Goal: Transaction & Acquisition: Purchase product/service

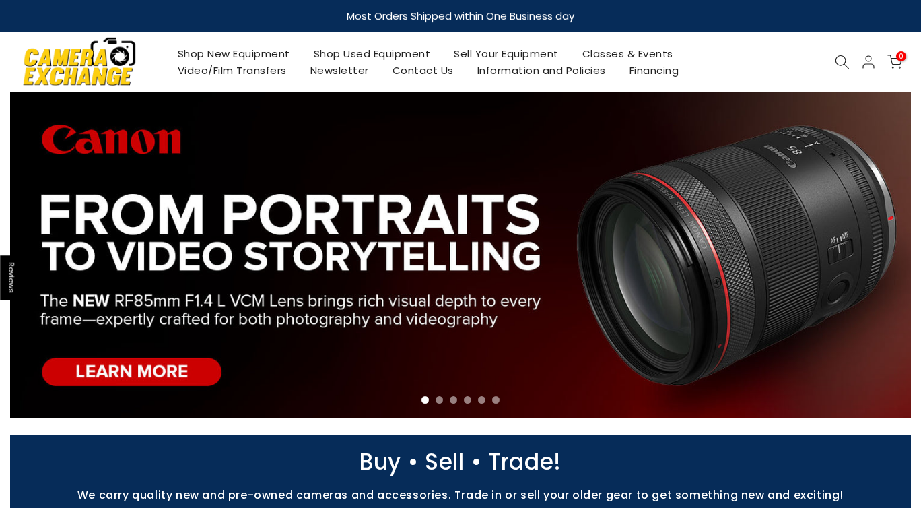
click at [849, 59] on icon at bounding box center [842, 62] width 15 height 15
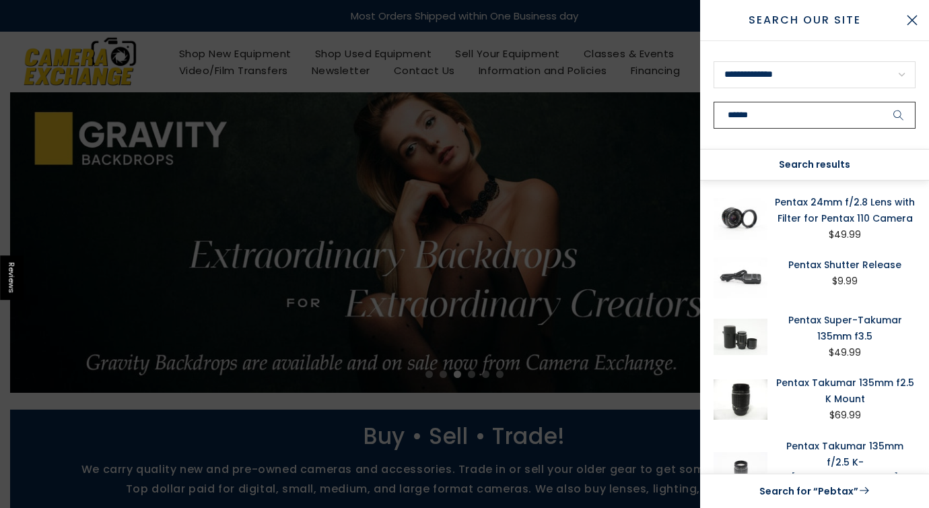
type input "******"
click at [882, 102] on button "submit" at bounding box center [899, 115] width 34 height 27
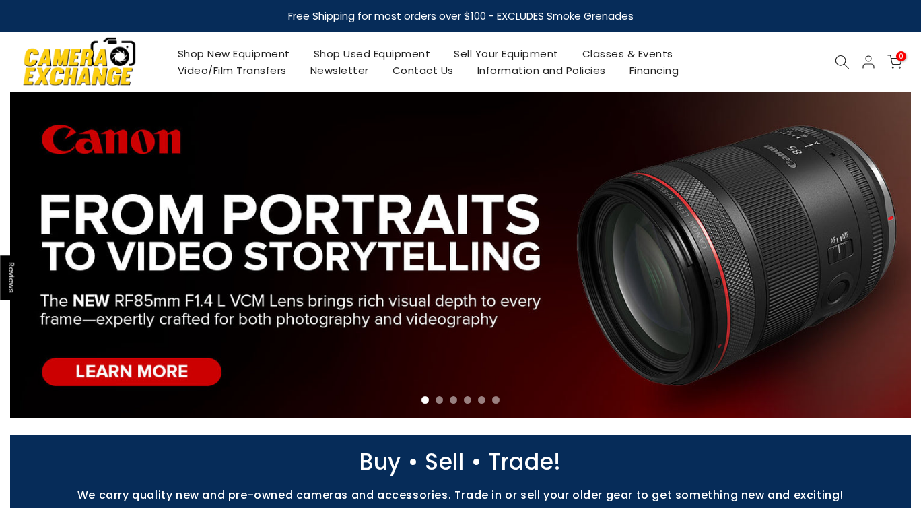
click at [839, 57] on icon at bounding box center [842, 62] width 15 height 15
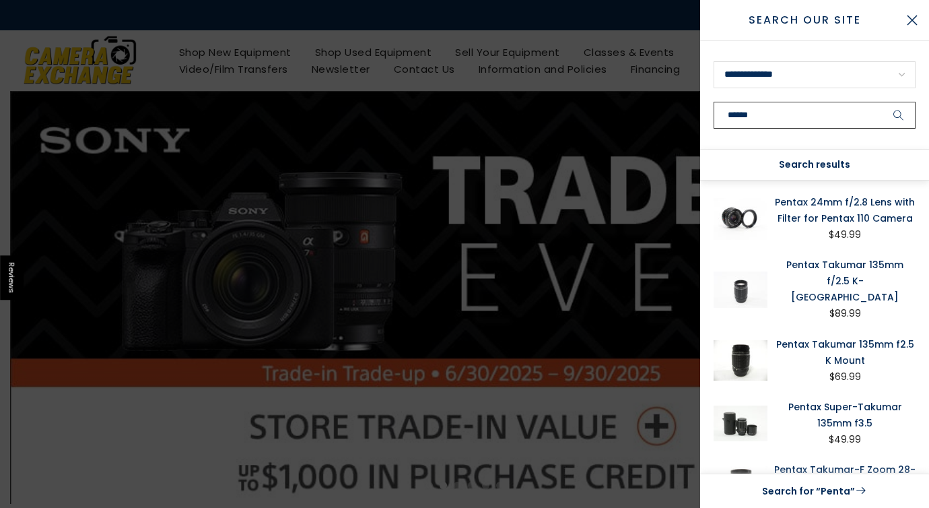
type input "******"
click at [882, 102] on button "submit" at bounding box center [899, 115] width 34 height 27
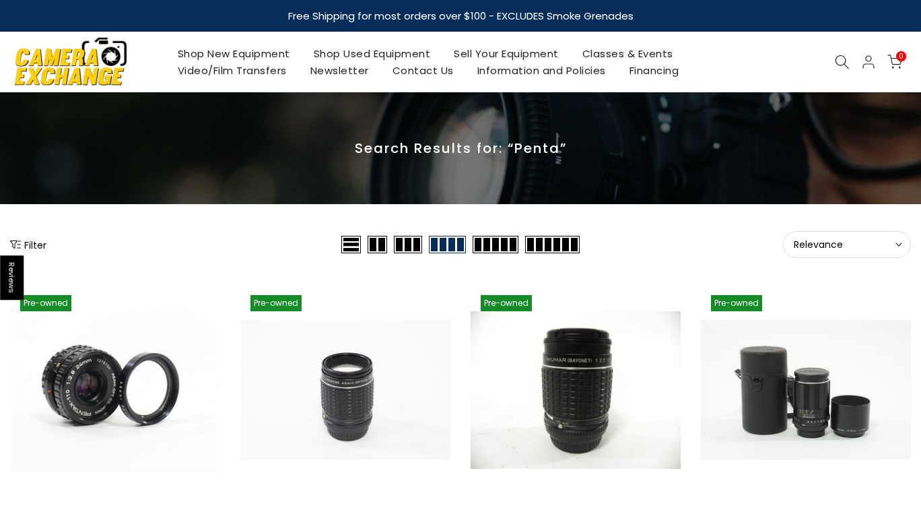
click at [868, 248] on span "Relevance" at bounding box center [847, 244] width 106 height 12
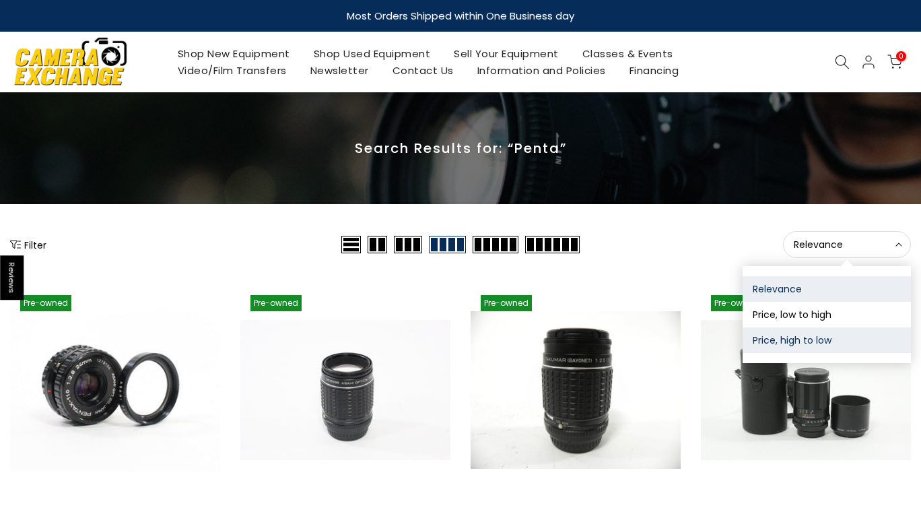
click at [841, 337] on button "Price, high to low" at bounding box center [827, 340] width 168 height 26
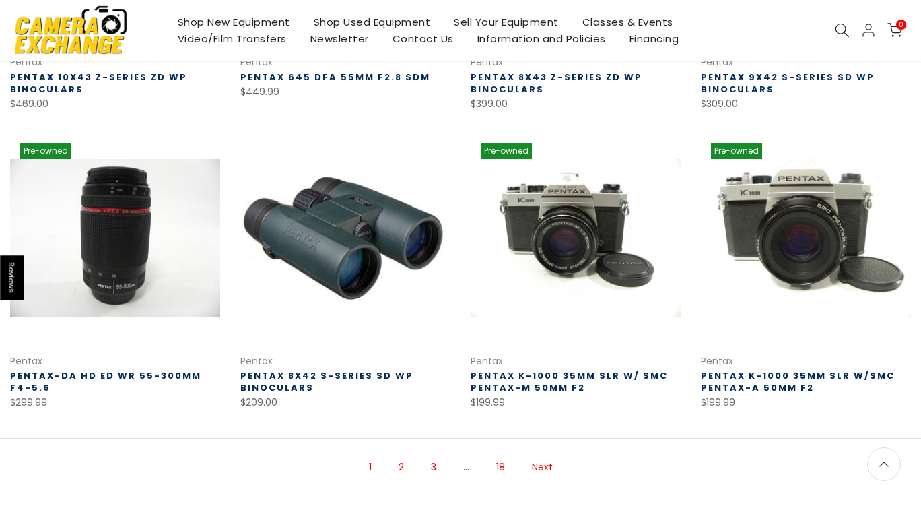
scroll to position [763, 0]
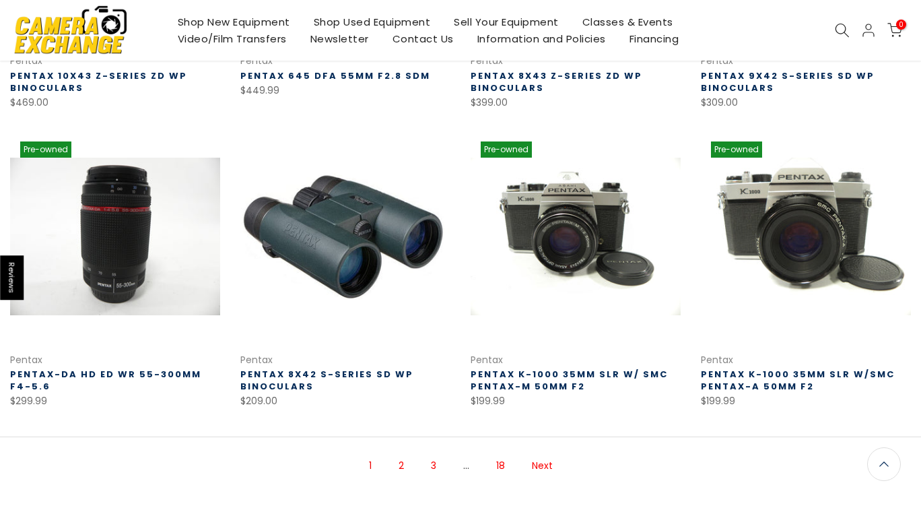
click at [402, 464] on link "2" at bounding box center [401, 466] width 19 height 24
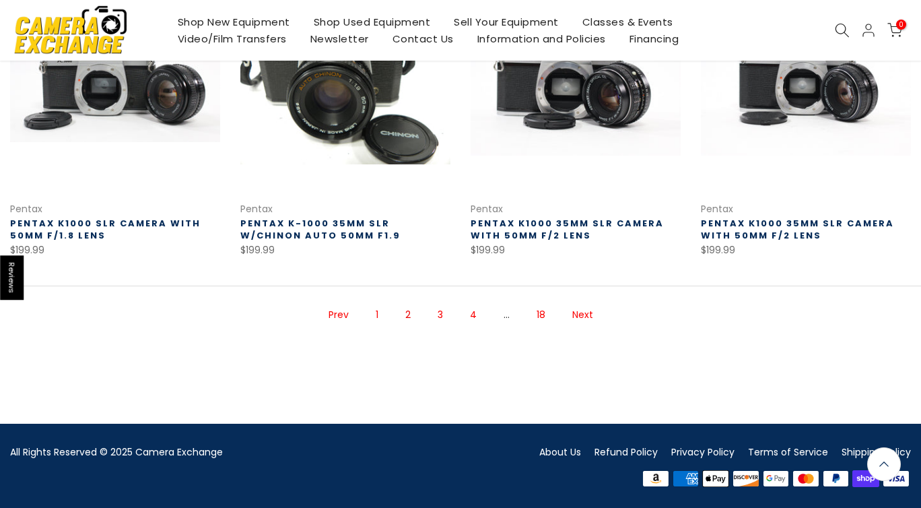
scroll to position [902, 0]
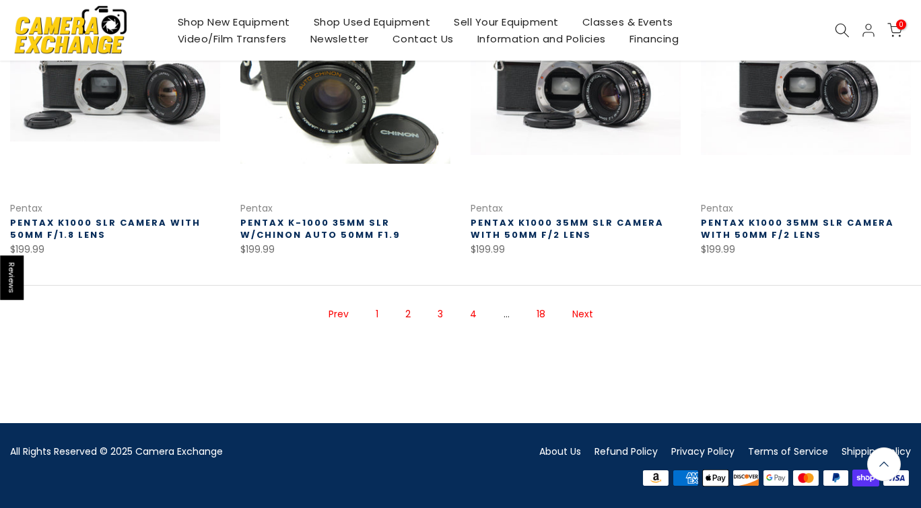
click at [442, 317] on link "3" at bounding box center [440, 314] width 19 height 24
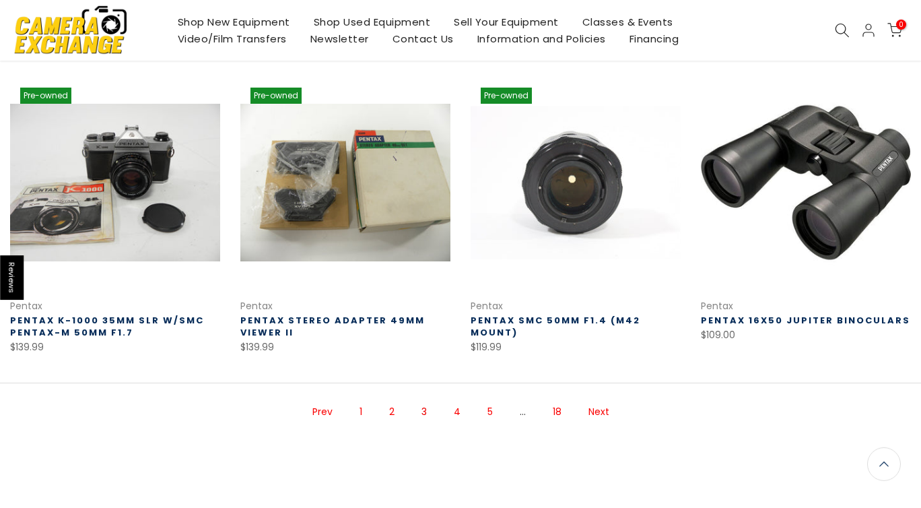
scroll to position [853, 0]
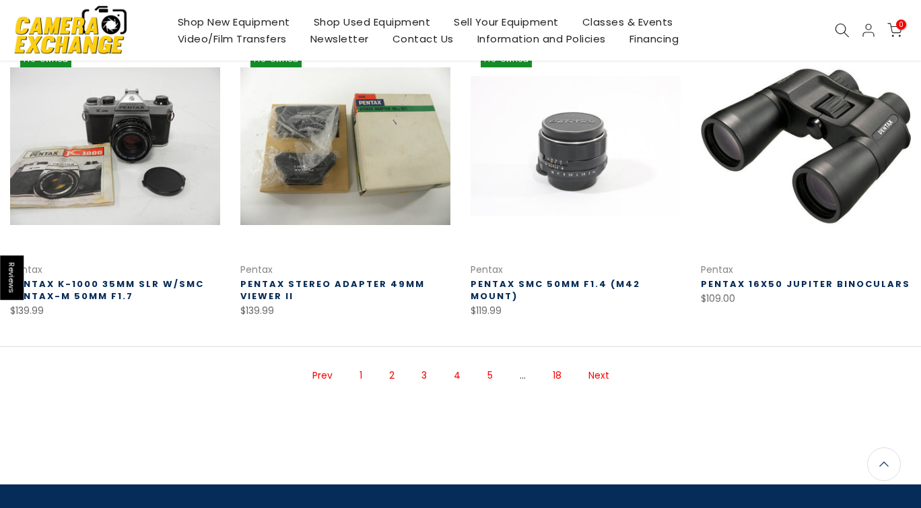
click at [457, 364] on link "4" at bounding box center [457, 376] width 20 height 24
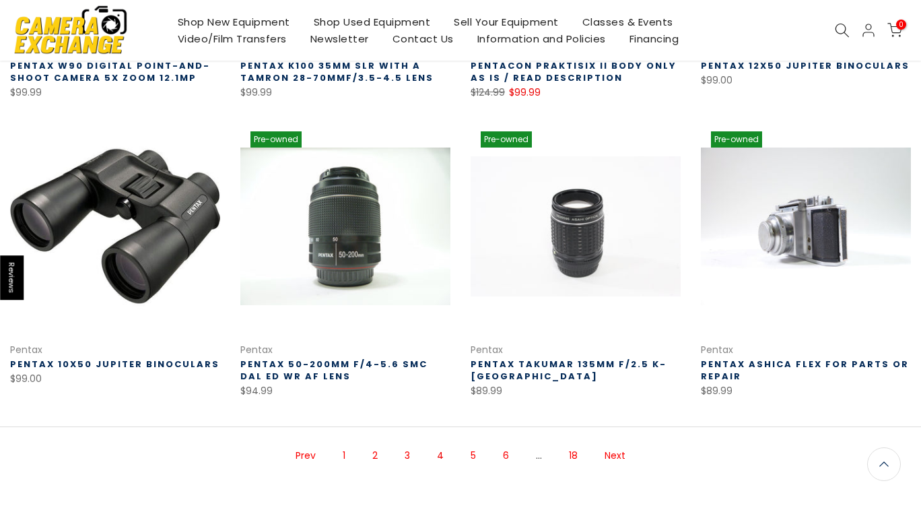
scroll to position [762, 0]
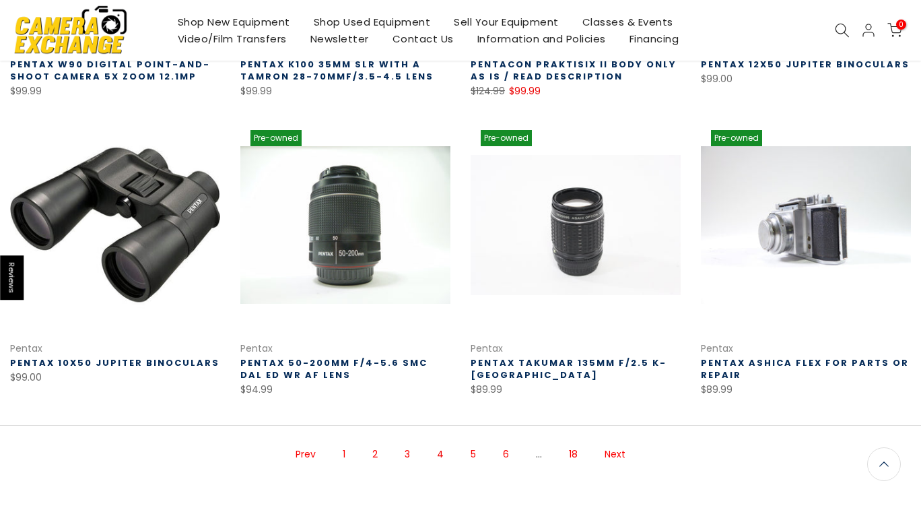
click at [474, 453] on link "5" at bounding box center [473, 454] width 19 height 24
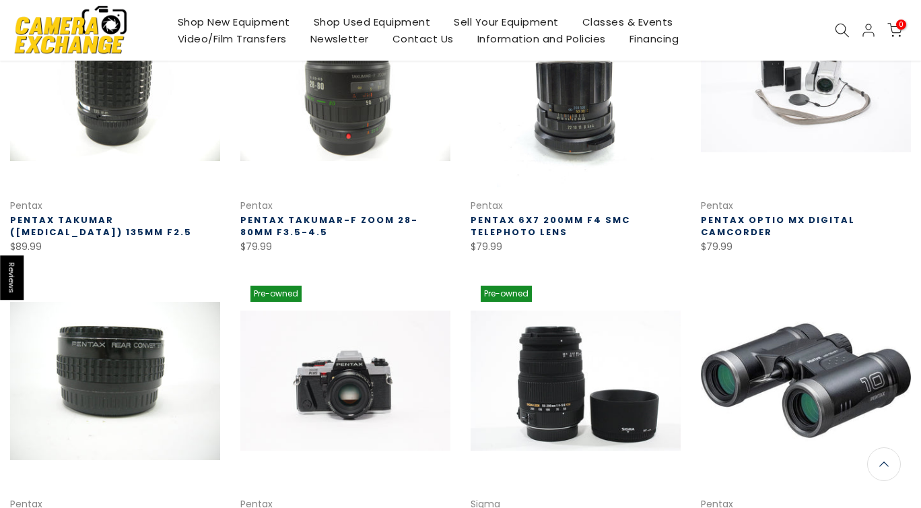
scroll to position [216, 0]
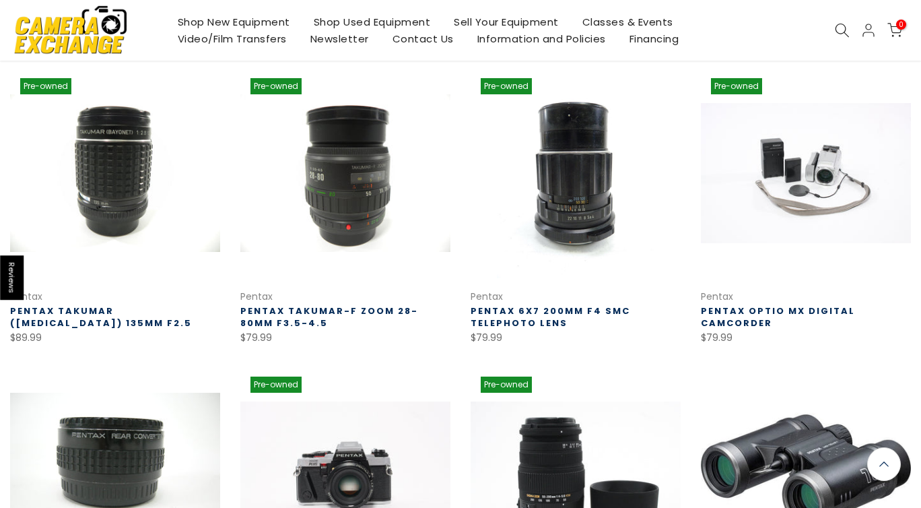
click at [560, 322] on link "Pentax 6X7 200MM f4 SMC Telephoto Lens" at bounding box center [551, 316] width 160 height 25
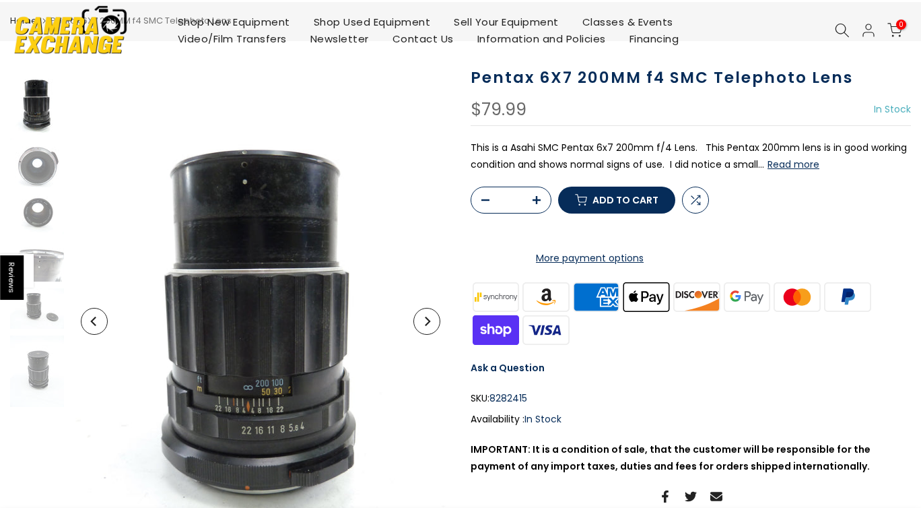
scroll to position [91, 0]
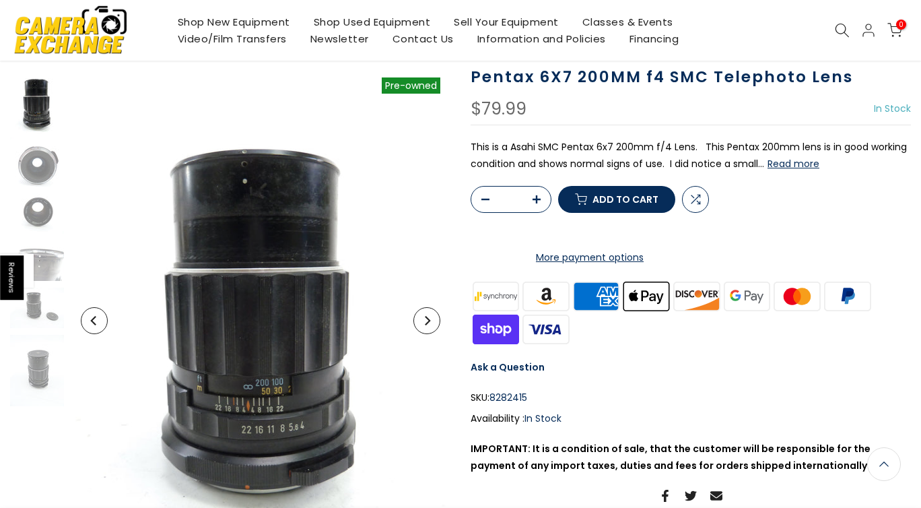
click at [780, 168] on button "Read more" at bounding box center [794, 164] width 52 height 12
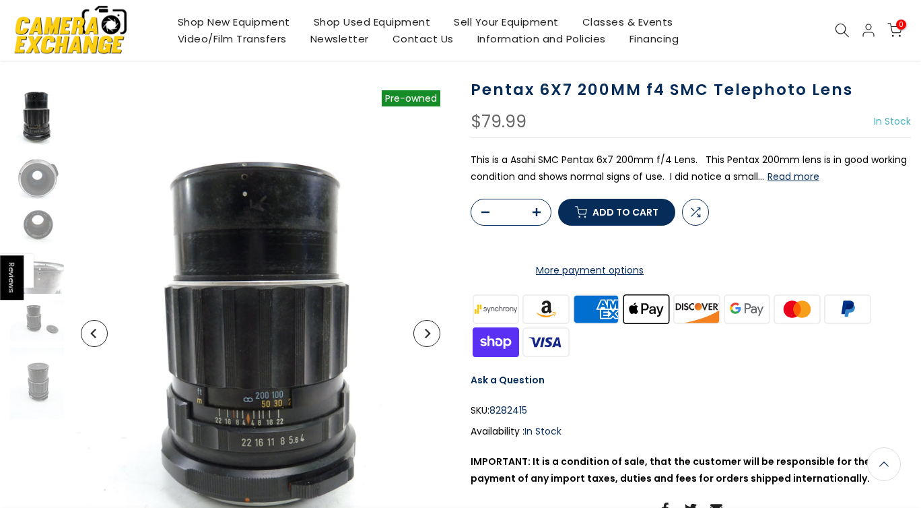
scroll to position [79, 0]
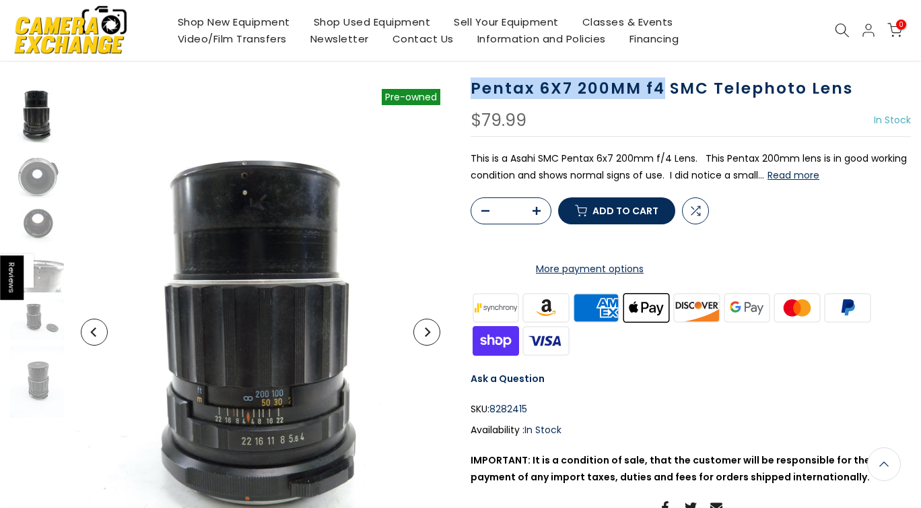
drag, startPoint x: 470, startPoint y: 81, endPoint x: 663, endPoint y: 93, distance: 193.6
click at [663, 93] on div "Pentax 6X7 200MM f4 SMC Telephoto Lens $79.99 In Stock Pre order Out of stock T…" at bounding box center [691, 332] width 461 height 506
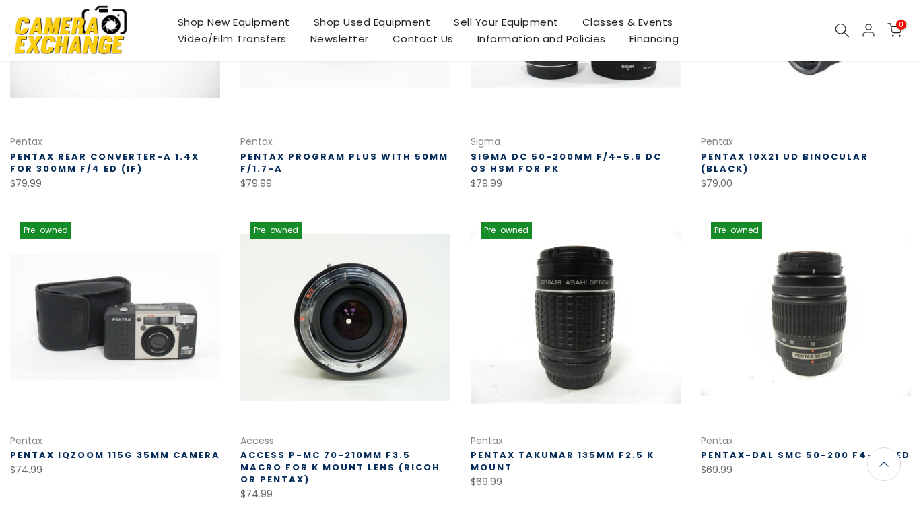
scroll to position [760, 0]
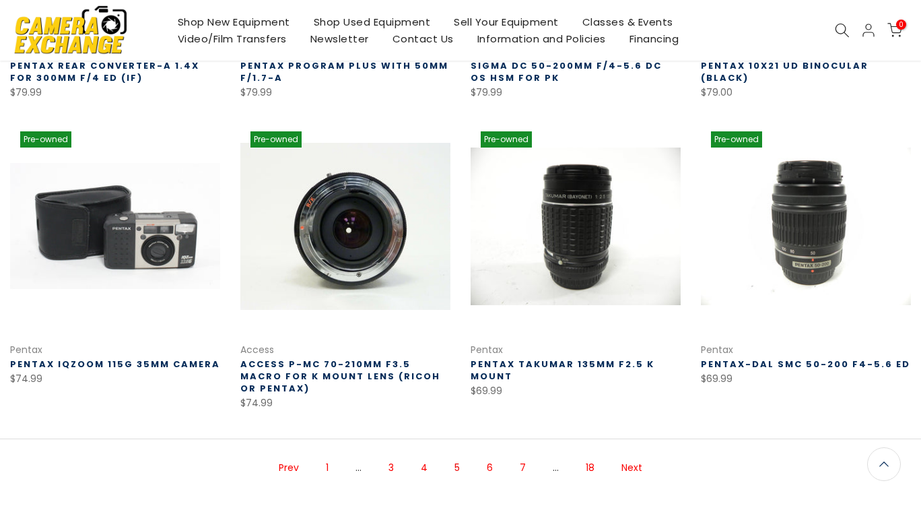
click at [458, 469] on span "5" at bounding box center [457, 468] width 19 height 24
click at [424, 463] on link "4" at bounding box center [424, 468] width 20 height 24
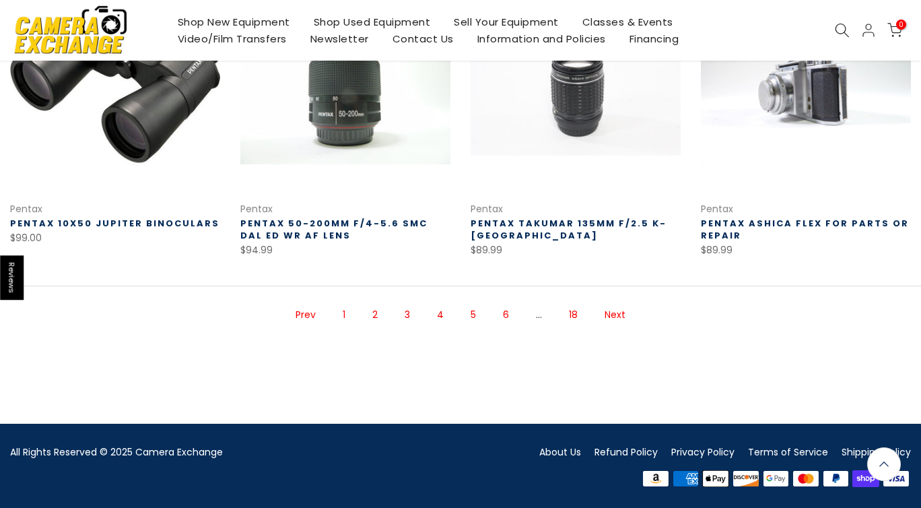
scroll to position [902, 0]
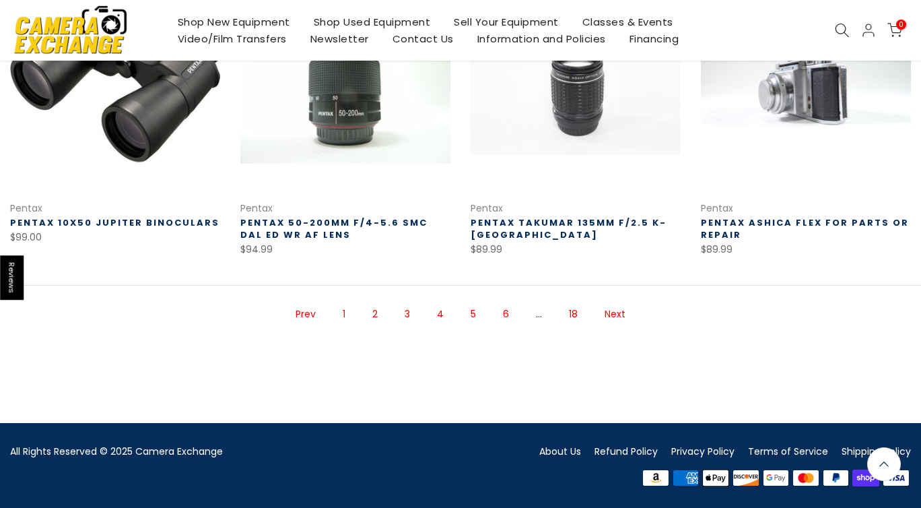
click at [469, 315] on link "5" at bounding box center [473, 314] width 19 height 24
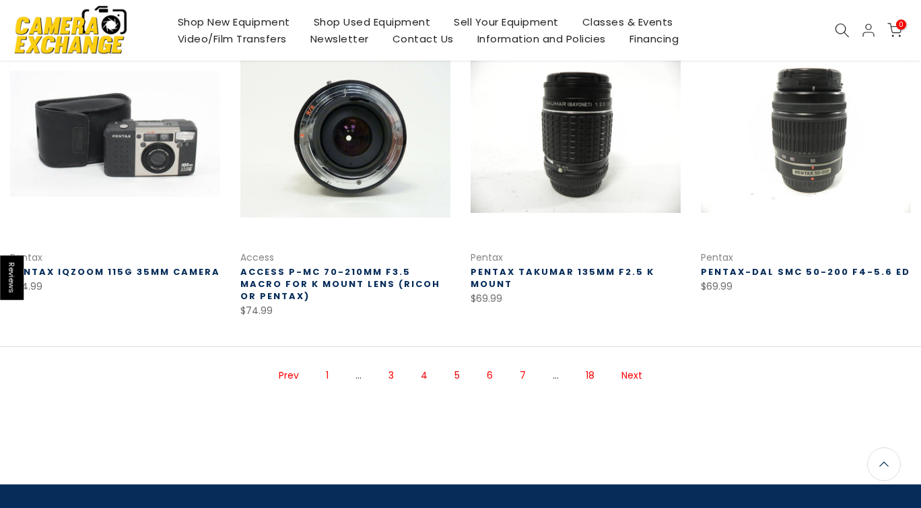
scroll to position [852, 0]
click at [491, 373] on link "6" at bounding box center [490, 376] width 20 height 24
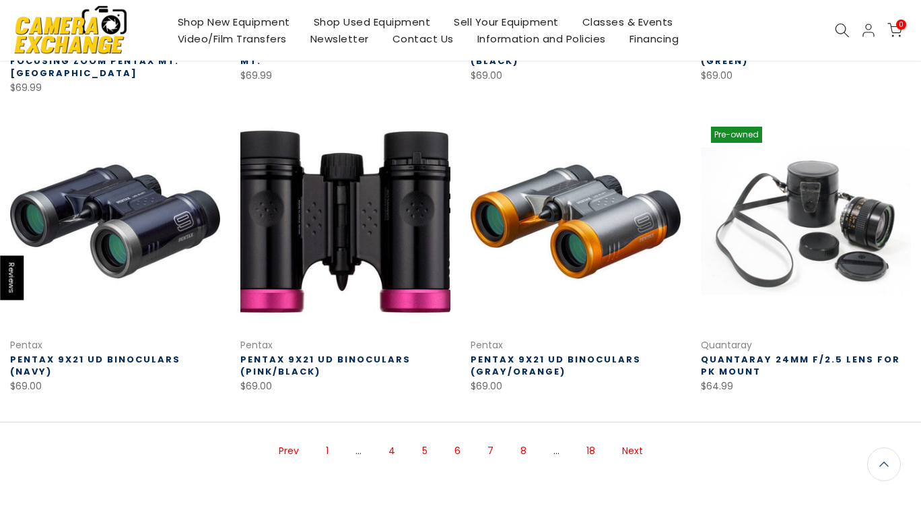
scroll to position [852, 0]
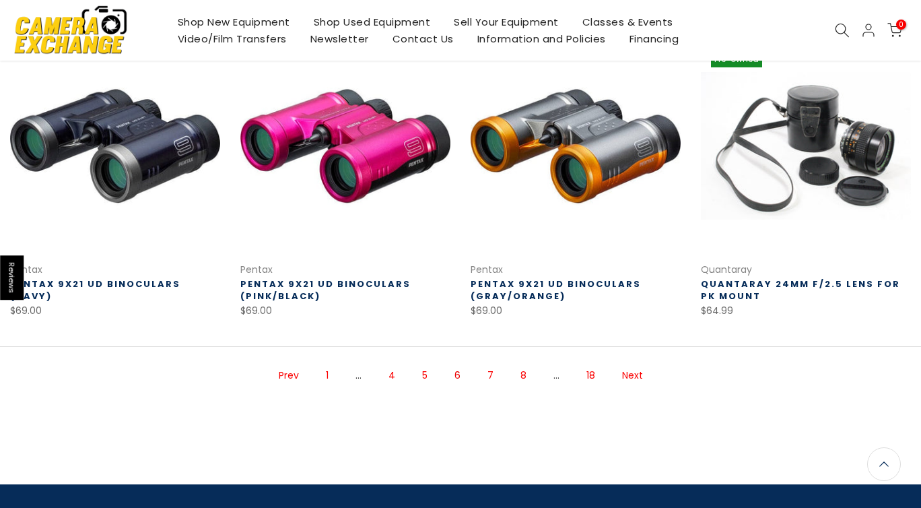
click at [486, 366] on link "7" at bounding box center [491, 376] width 20 height 24
